Goal: Task Accomplishment & Management: Manage account settings

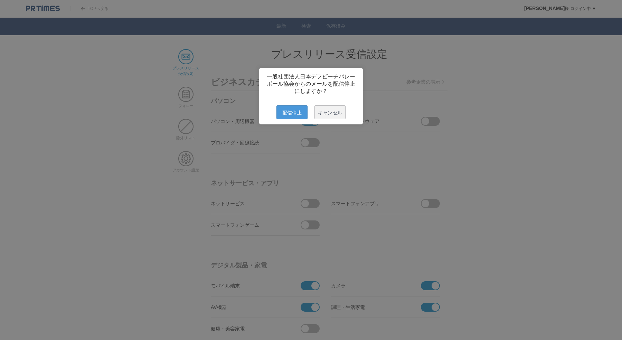
click at [293, 114] on span "配信停止" at bounding box center [291, 112] width 31 height 14
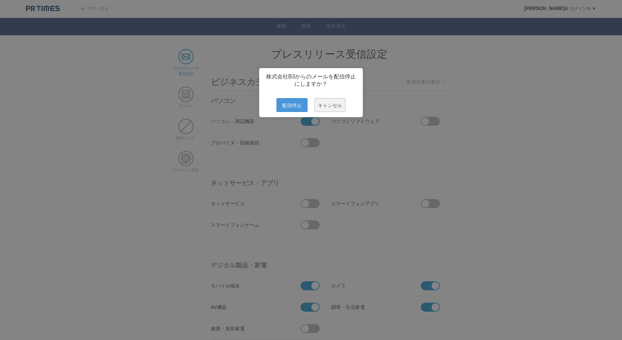
click at [289, 108] on span "配信停止" at bounding box center [291, 105] width 31 height 14
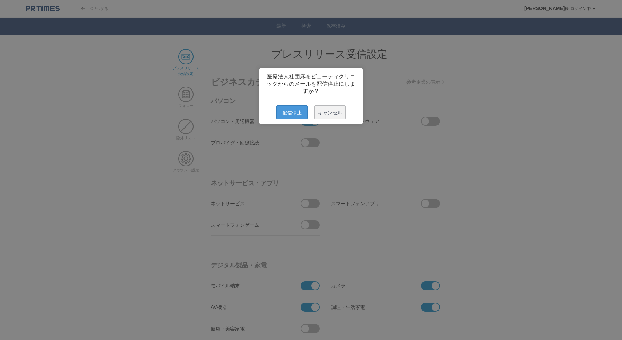
click at [295, 118] on span "配信停止" at bounding box center [291, 112] width 31 height 14
